Goal: Information Seeking & Learning: Find specific fact

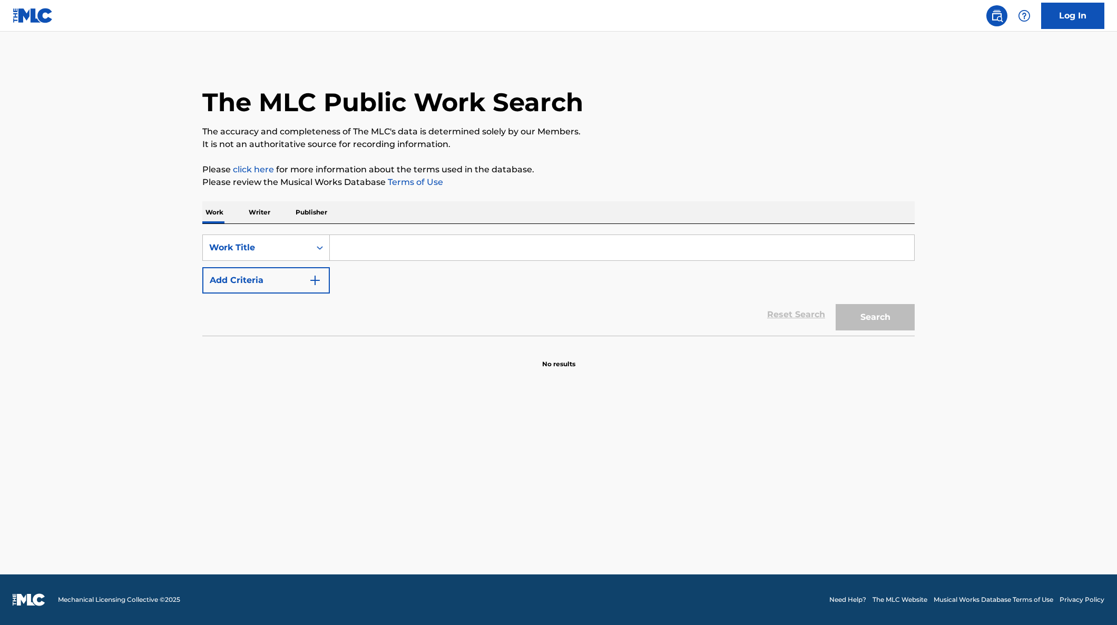
drag, startPoint x: 380, startPoint y: 243, endPoint x: 365, endPoint y: 248, distance: 15.9
click at [380, 243] on input "Search Form" at bounding box center [622, 247] width 584 height 25
click at [230, 230] on div "SearchWithCriteria509624bf-104c-4384-923a-72d0d370017a Work Title Add Criteria …" at bounding box center [558, 280] width 712 height 112
drag, startPoint x: 357, startPoint y: 247, endPoint x: 368, endPoint y: 239, distance: 13.3
click at [357, 247] on input "Search Form" at bounding box center [622, 247] width 584 height 25
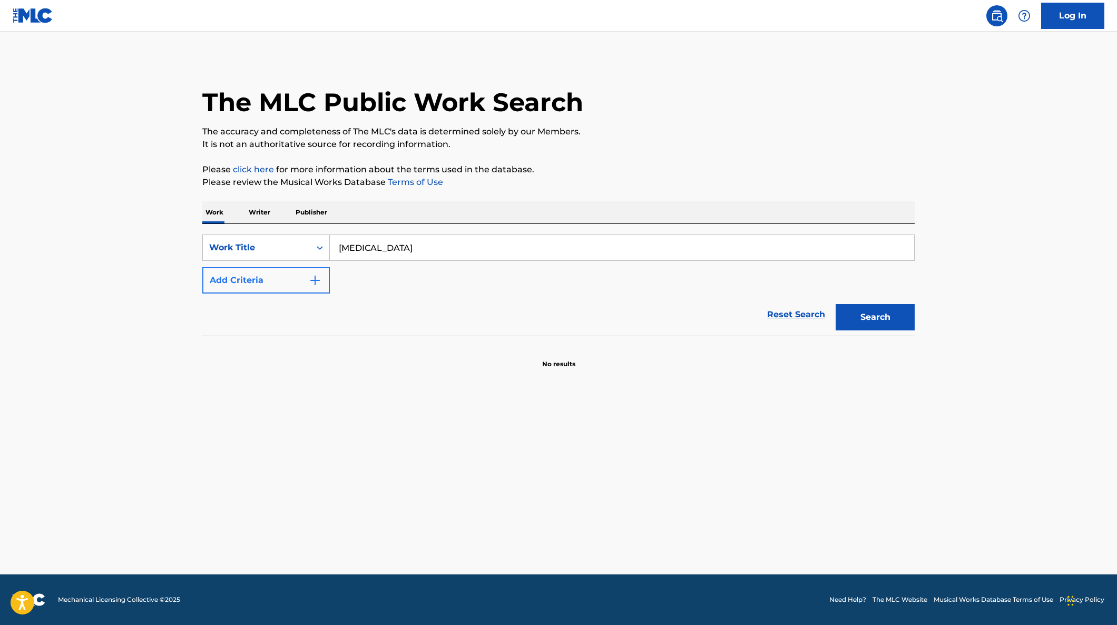
type input "[MEDICAL_DATA]"
click at [281, 293] on button "Add Criteria" at bounding box center [266, 280] width 128 height 26
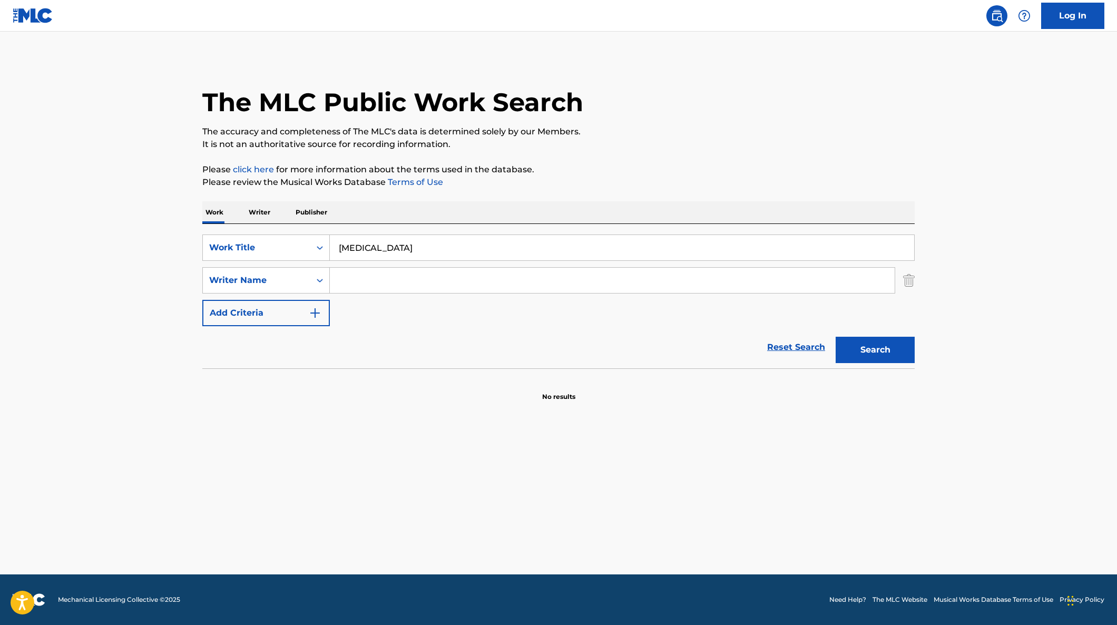
click at [471, 272] on input "Search Form" at bounding box center [612, 280] width 565 height 25
type input "cornell"
click at [836, 337] on button "Search" at bounding box center [875, 350] width 79 height 26
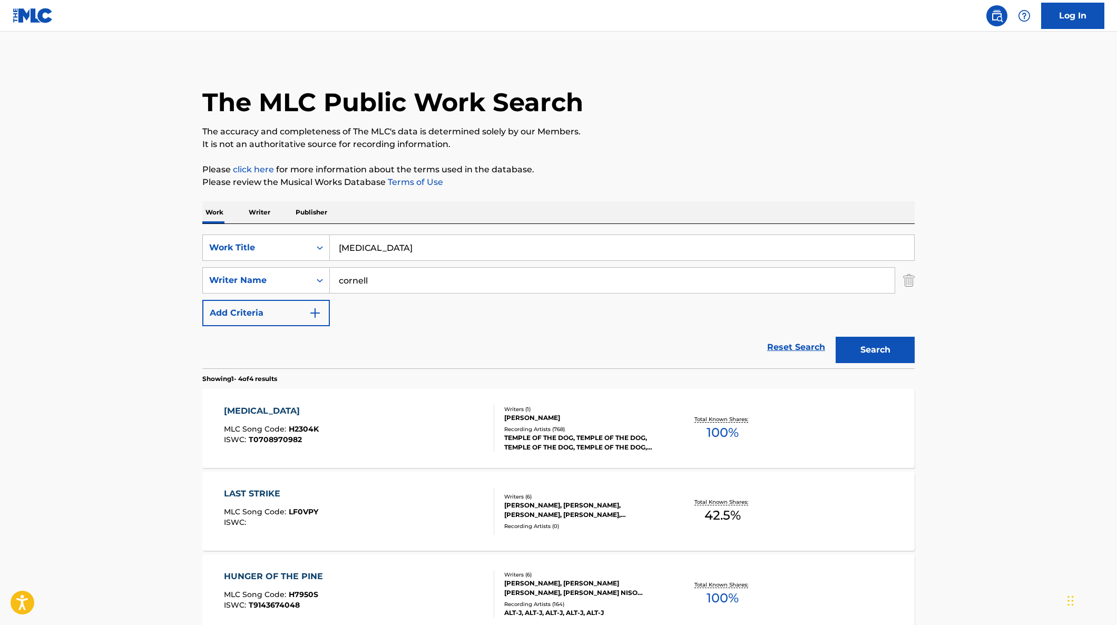
click at [442, 435] on div "[MEDICAL_DATA] MLC Song Code : H2304K ISWC : T0708970982" at bounding box center [359, 428] width 271 height 47
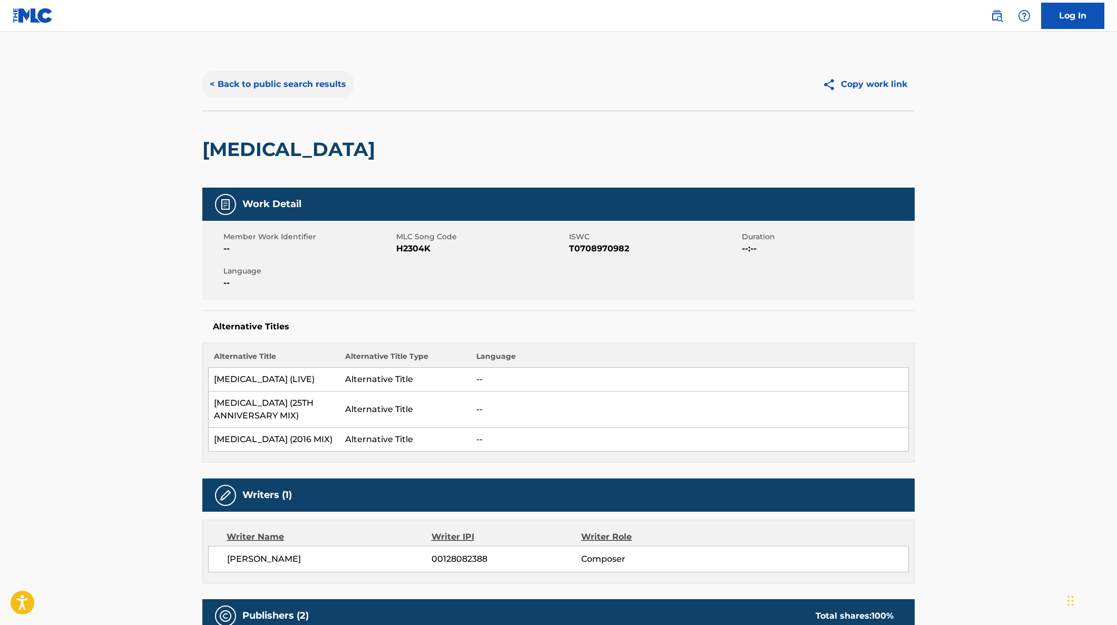
click at [318, 83] on button "< Back to public search results" at bounding box center [277, 84] width 151 height 26
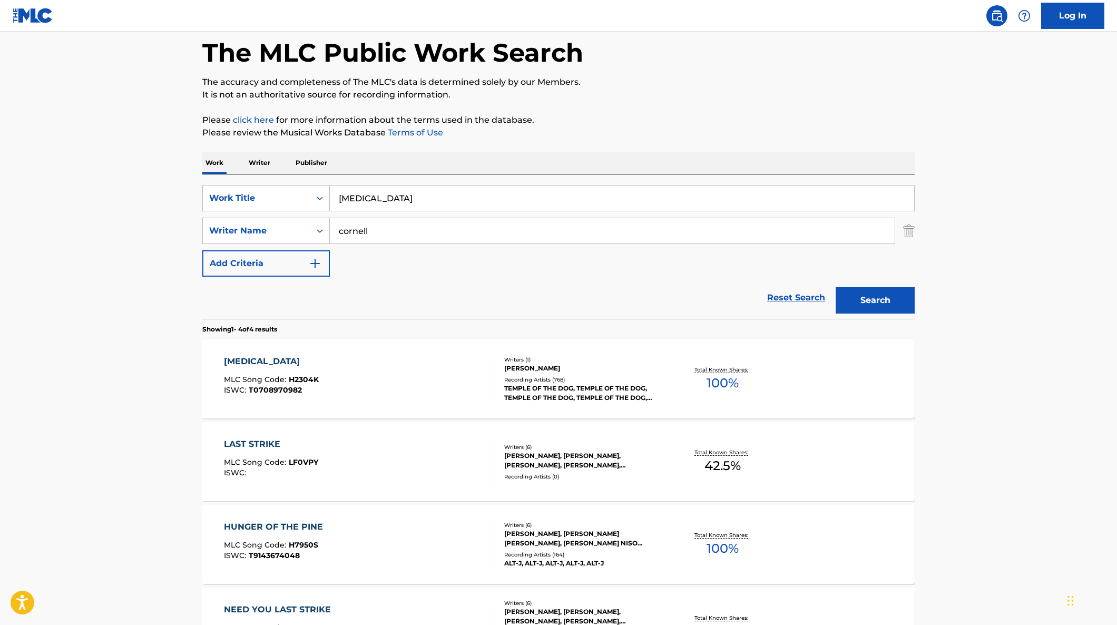
scroll to position [140, 0]
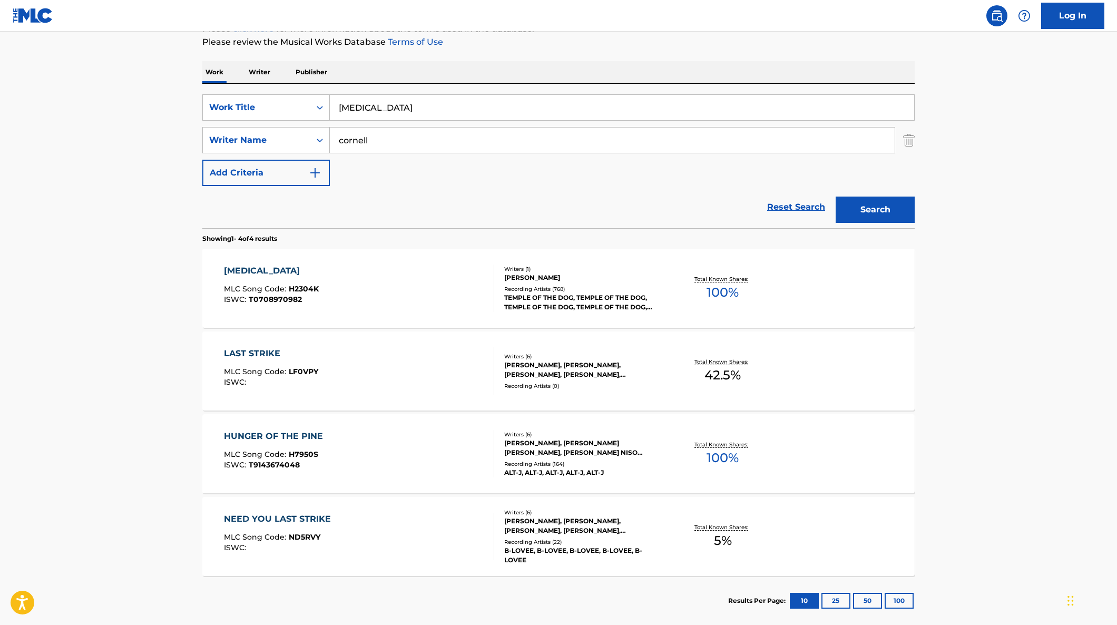
click at [445, 306] on div "[MEDICAL_DATA] MLC Song Code : H2304K ISWC : T0708970982" at bounding box center [359, 288] width 271 height 47
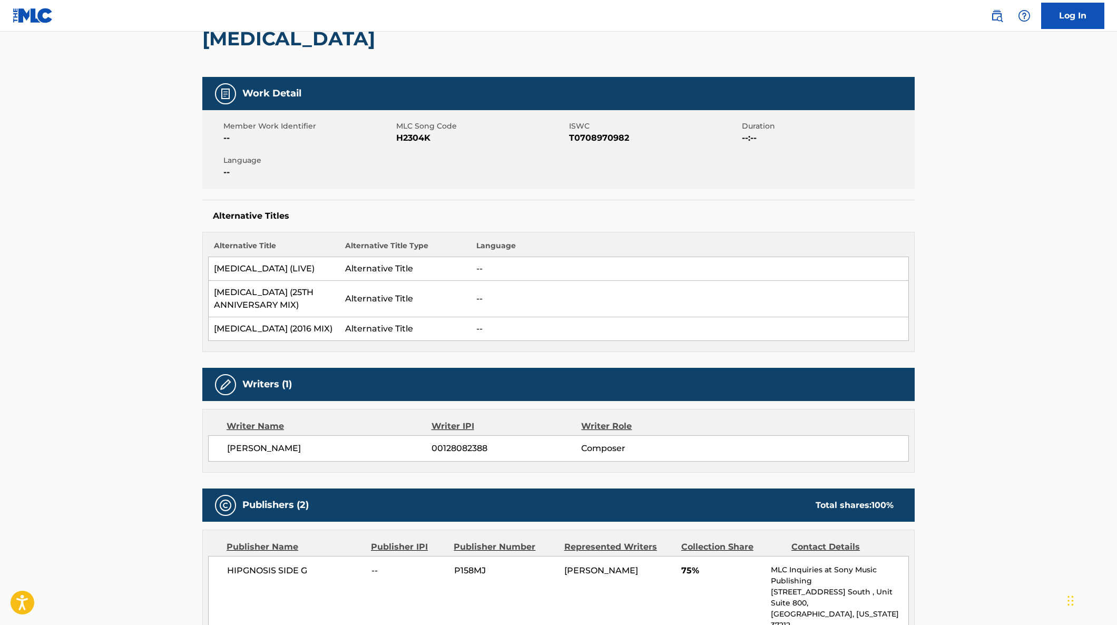
scroll to position [422, 0]
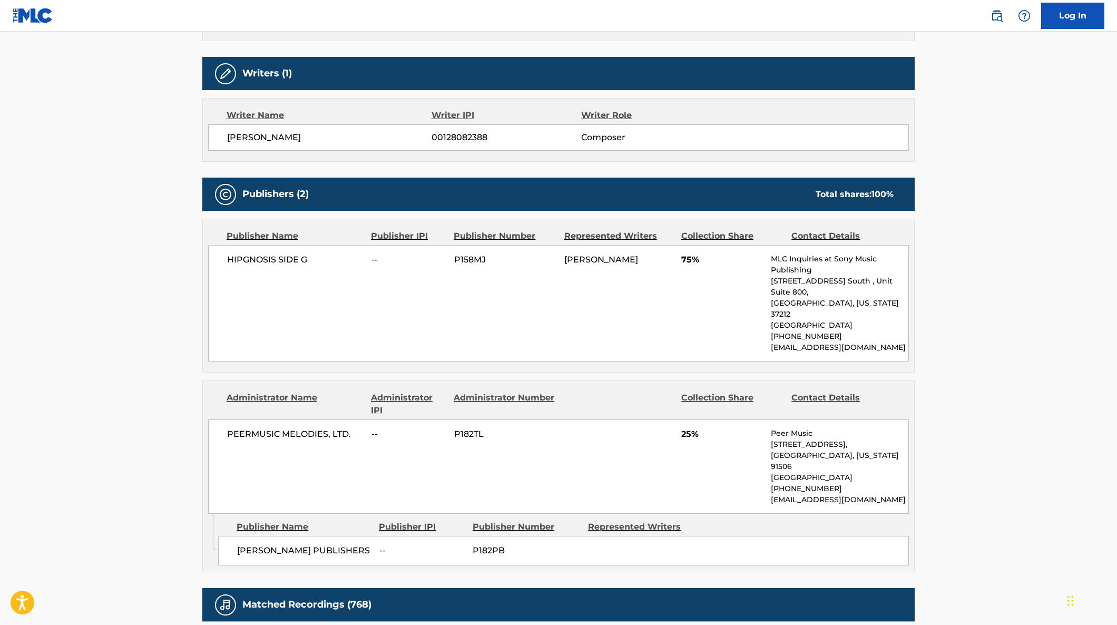
drag, startPoint x: 70, startPoint y: 423, endPoint x: 46, endPoint y: 430, distance: 24.3
click at [70, 423] on main "< Back to public search results Copy work link [MEDICAL_DATA] Work Detail Membe…" at bounding box center [558, 295] width 1117 height 1371
